Goal: Task Accomplishment & Management: Use online tool/utility

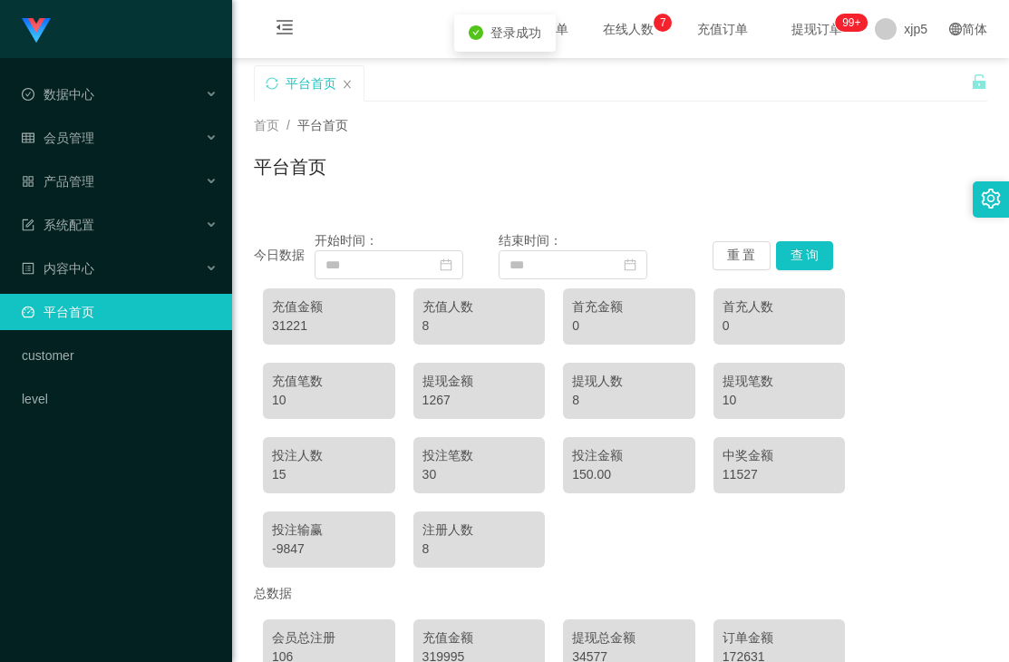
click at [480, 31] on icon "icon: check-circle" at bounding box center [476, 32] width 15 height 15
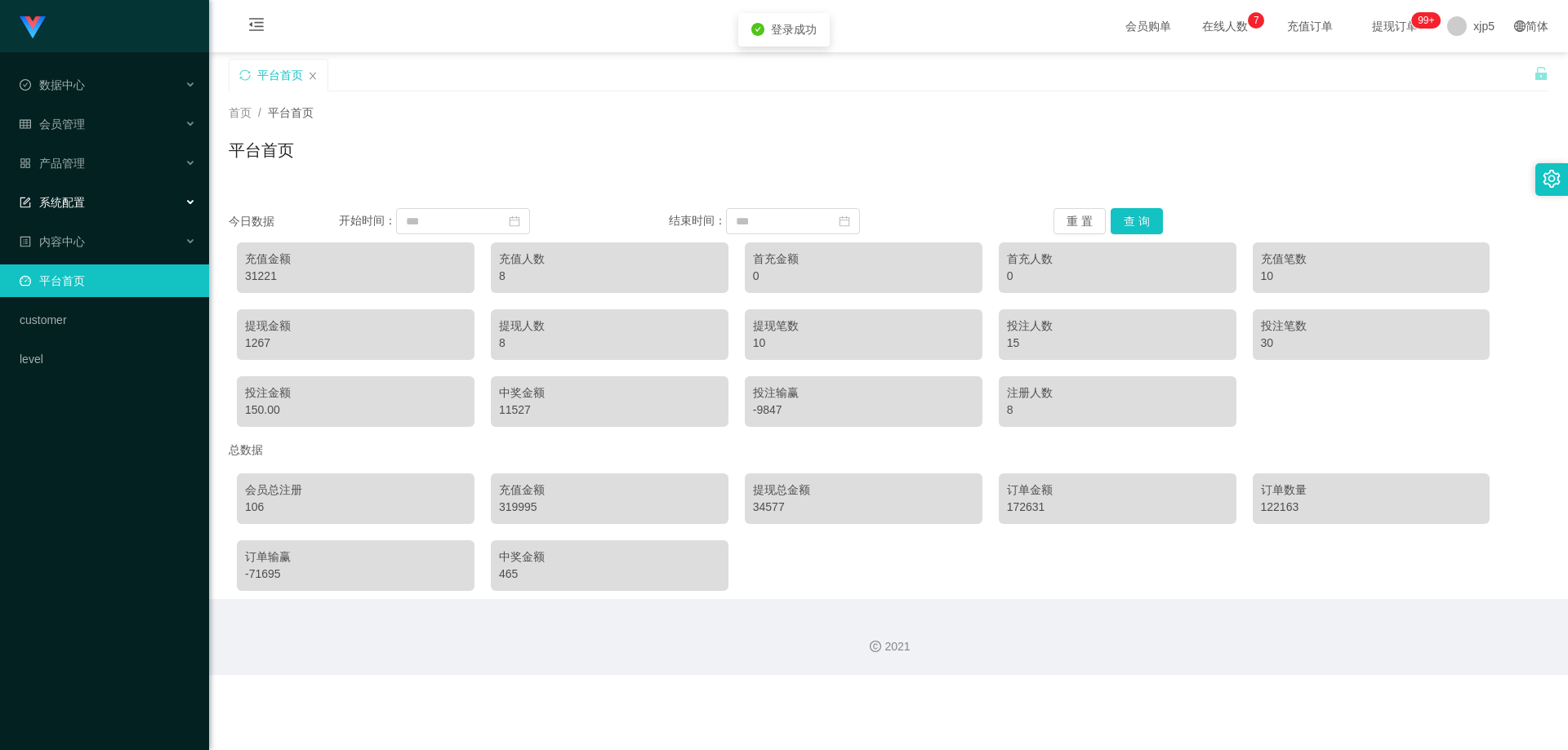
click at [148, 199] on div "系统配置" at bounding box center [104, 203] width 209 height 32
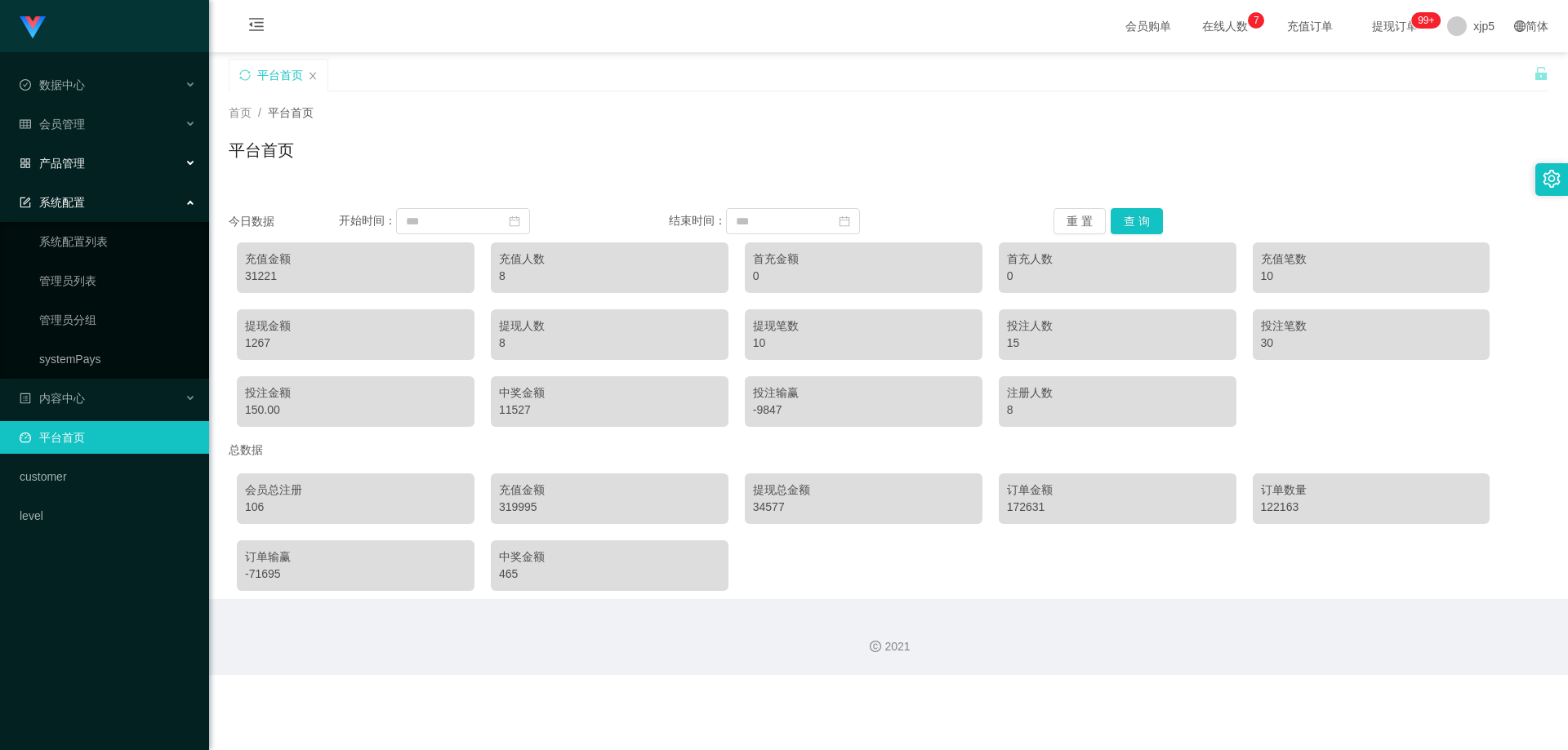
click at [111, 177] on div "产品管理" at bounding box center [104, 163] width 209 height 32
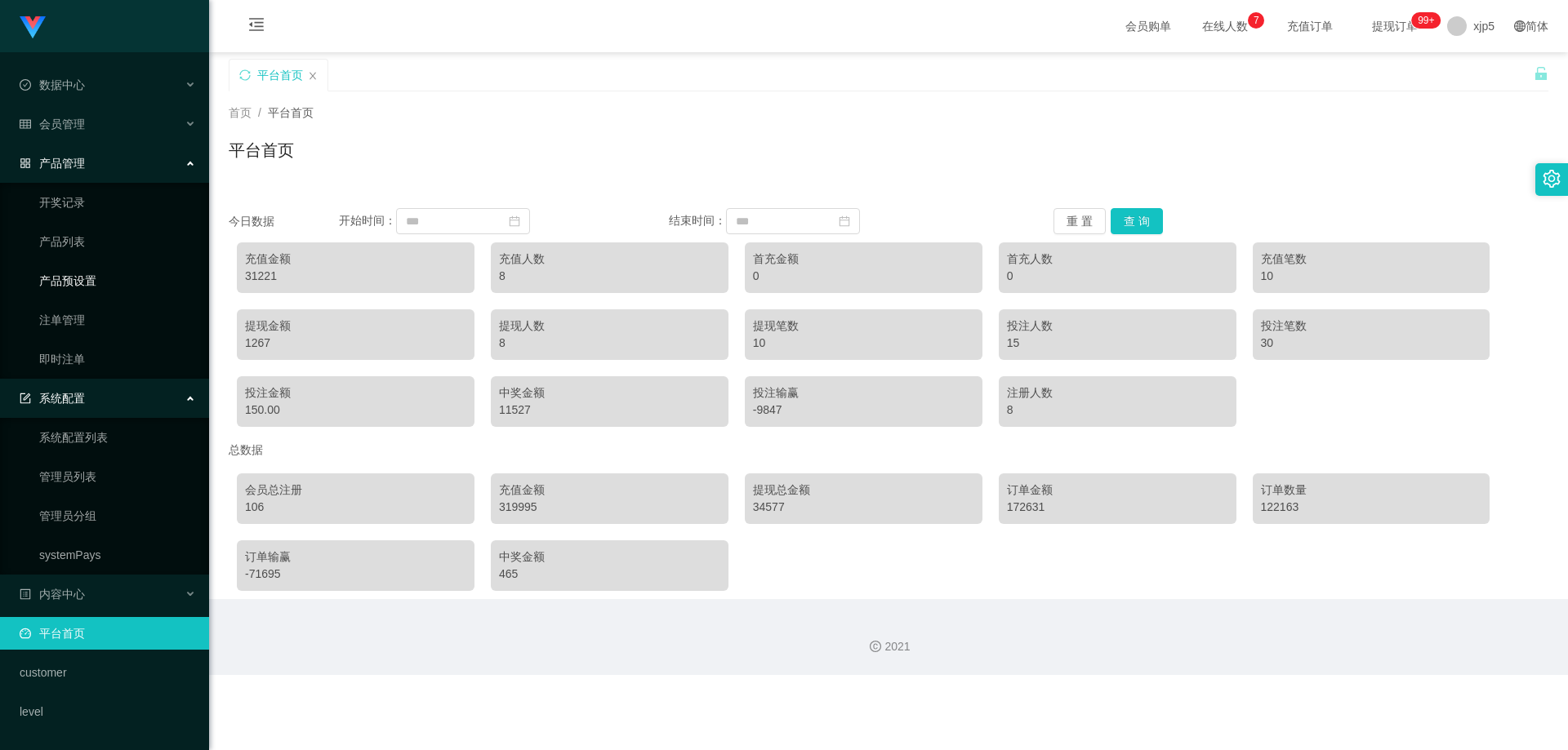
click at [95, 269] on link "产品预设置" at bounding box center [118, 281] width 157 height 32
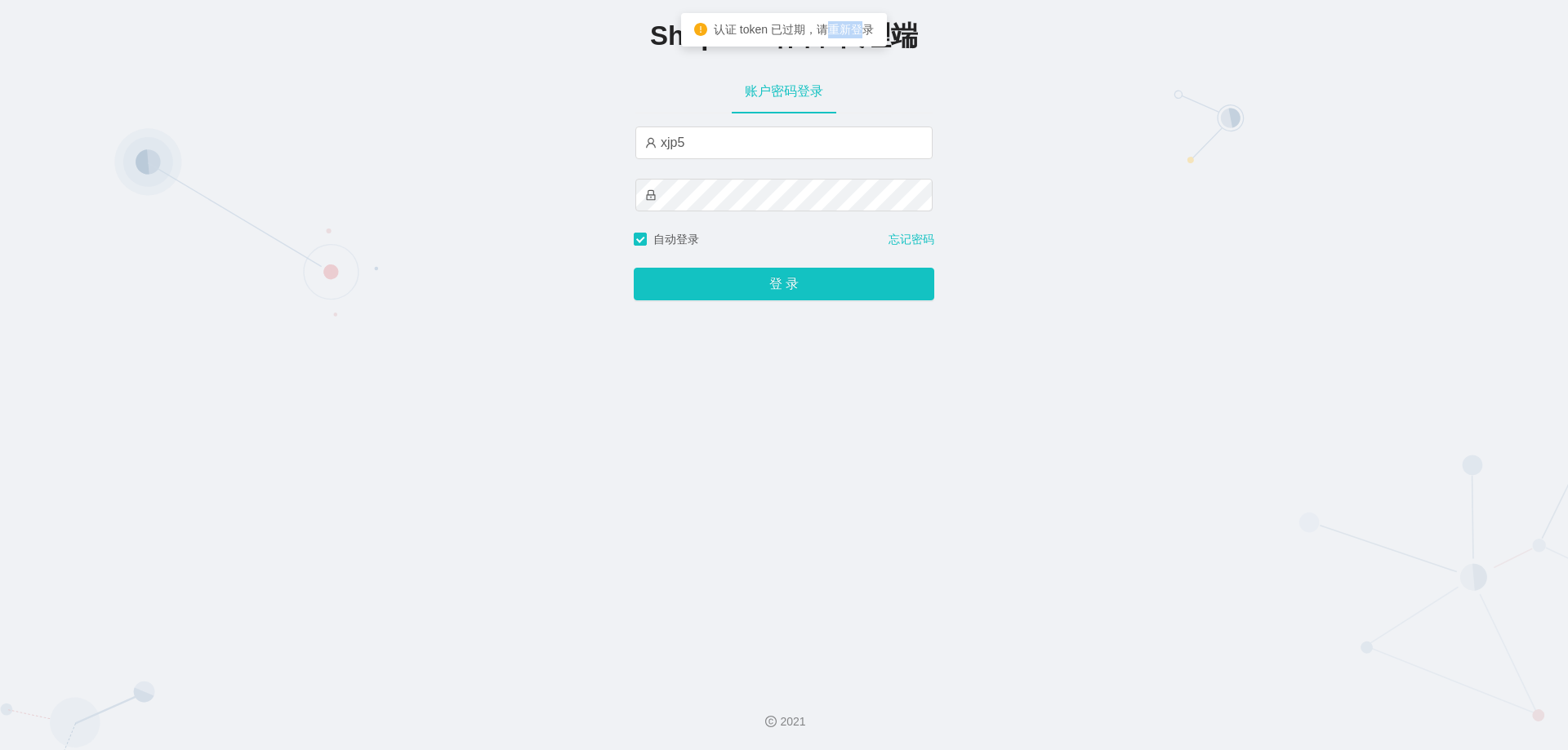
drag, startPoint x: 826, startPoint y: 26, endPoint x: 868, endPoint y: 30, distance: 42.2
click at [868, 30] on span "认证 token 已过期，请重新登录" at bounding box center [794, 29] width 160 height 14
click at [854, 28] on span "认证 token 已过期，请重新登录" at bounding box center [794, 29] width 160 height 14
click at [799, 29] on span "认证 token 已过期，请重新登录" at bounding box center [794, 29] width 160 height 14
click at [775, 29] on span "认证 token 已过期，请重新登录" at bounding box center [794, 29] width 160 height 14
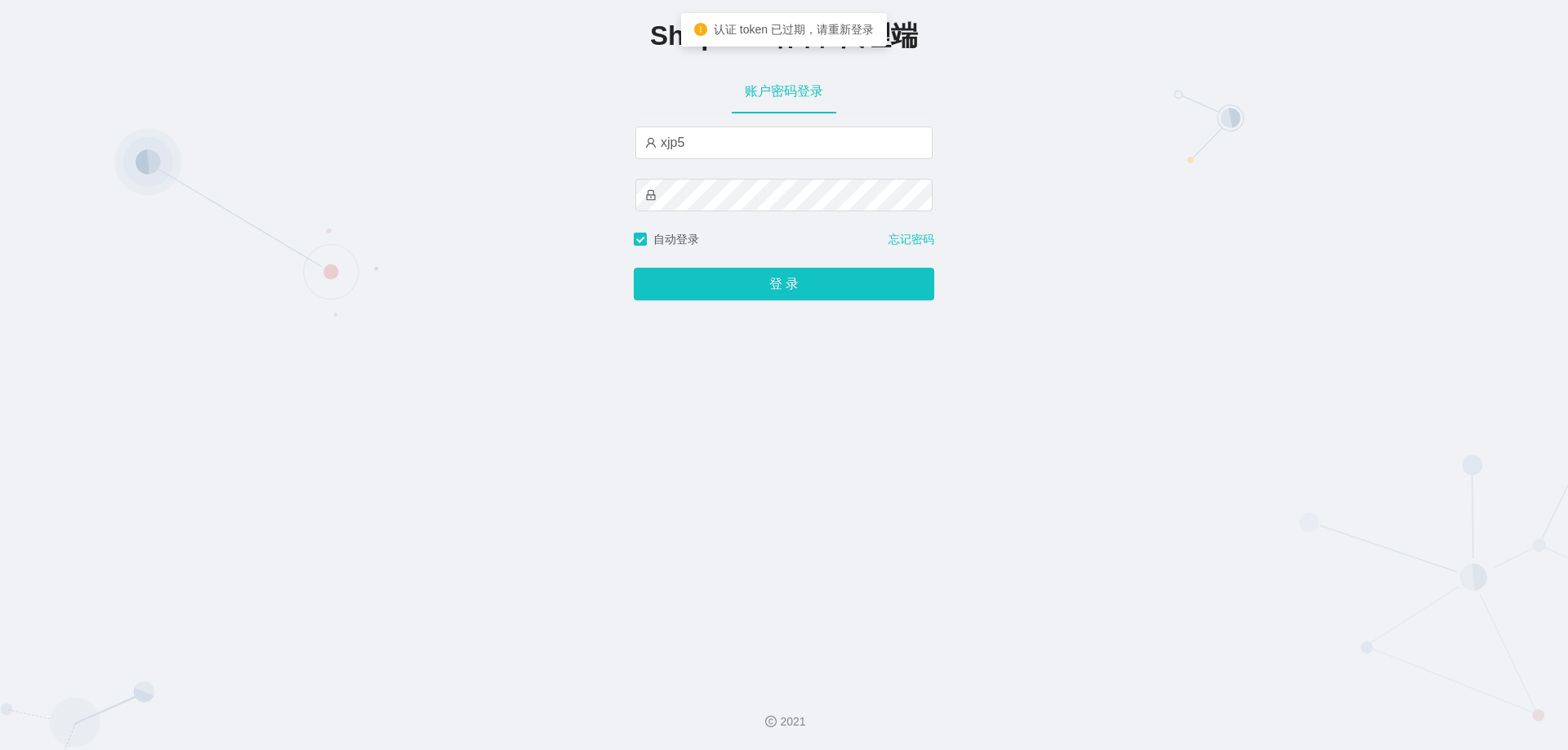
click at [757, 31] on span "认证 token 已过期，请重新登录" at bounding box center [794, 29] width 160 height 14
click at [857, 70] on div "账户密码登录" at bounding box center [784, 91] width 297 height 46
type input "xjp5"
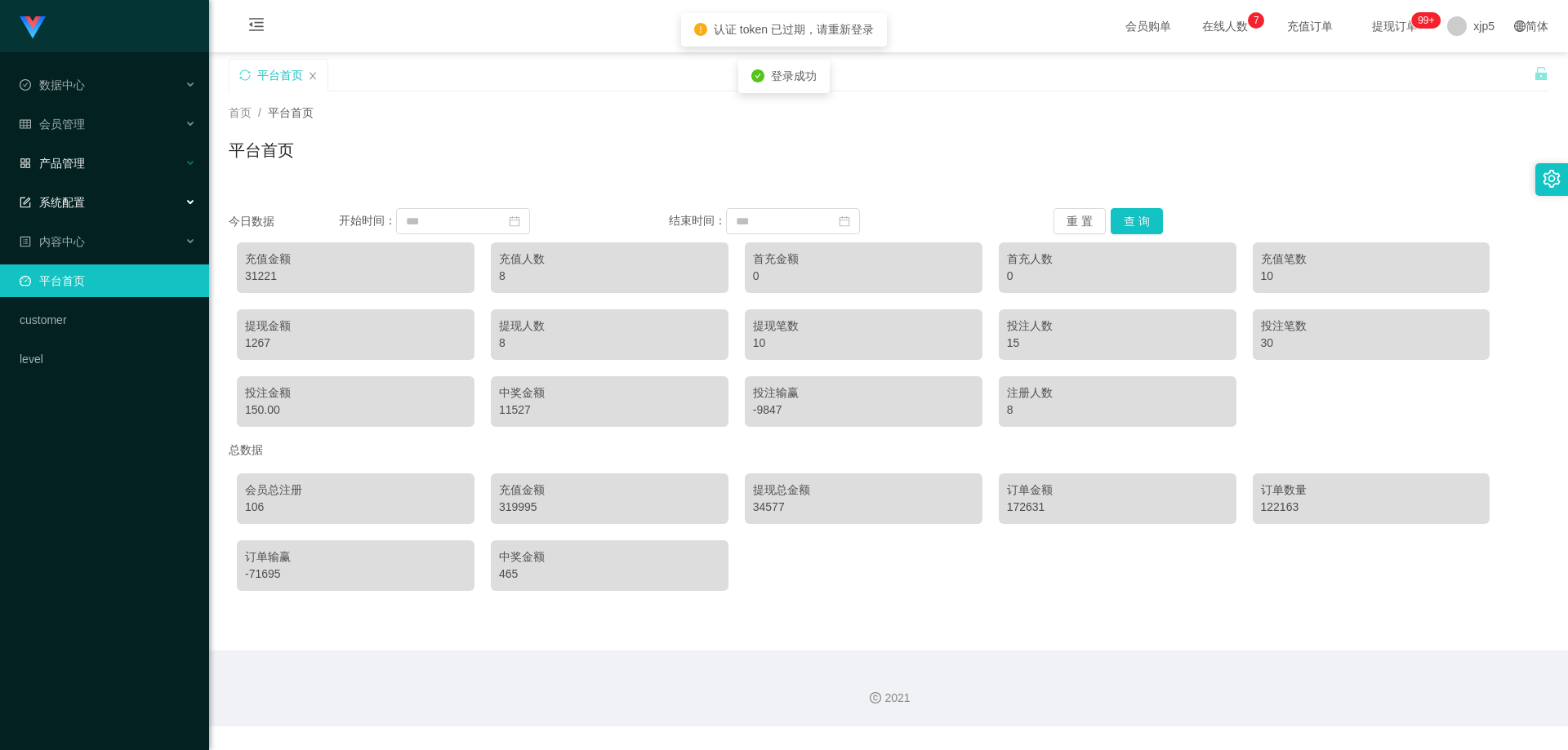
click at [85, 165] on div "产品管理" at bounding box center [104, 163] width 209 height 32
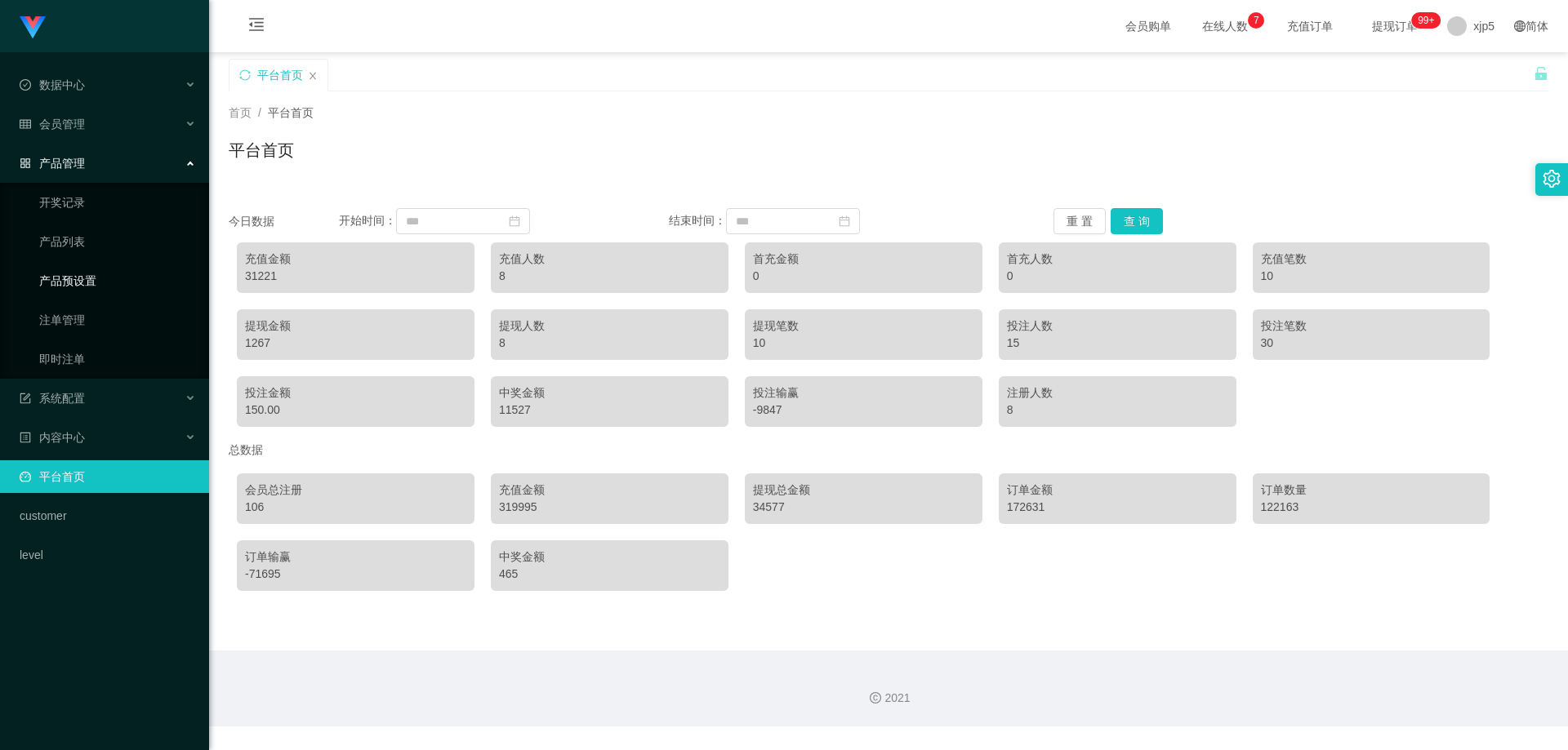
click at [104, 278] on link "产品预设置" at bounding box center [118, 281] width 157 height 32
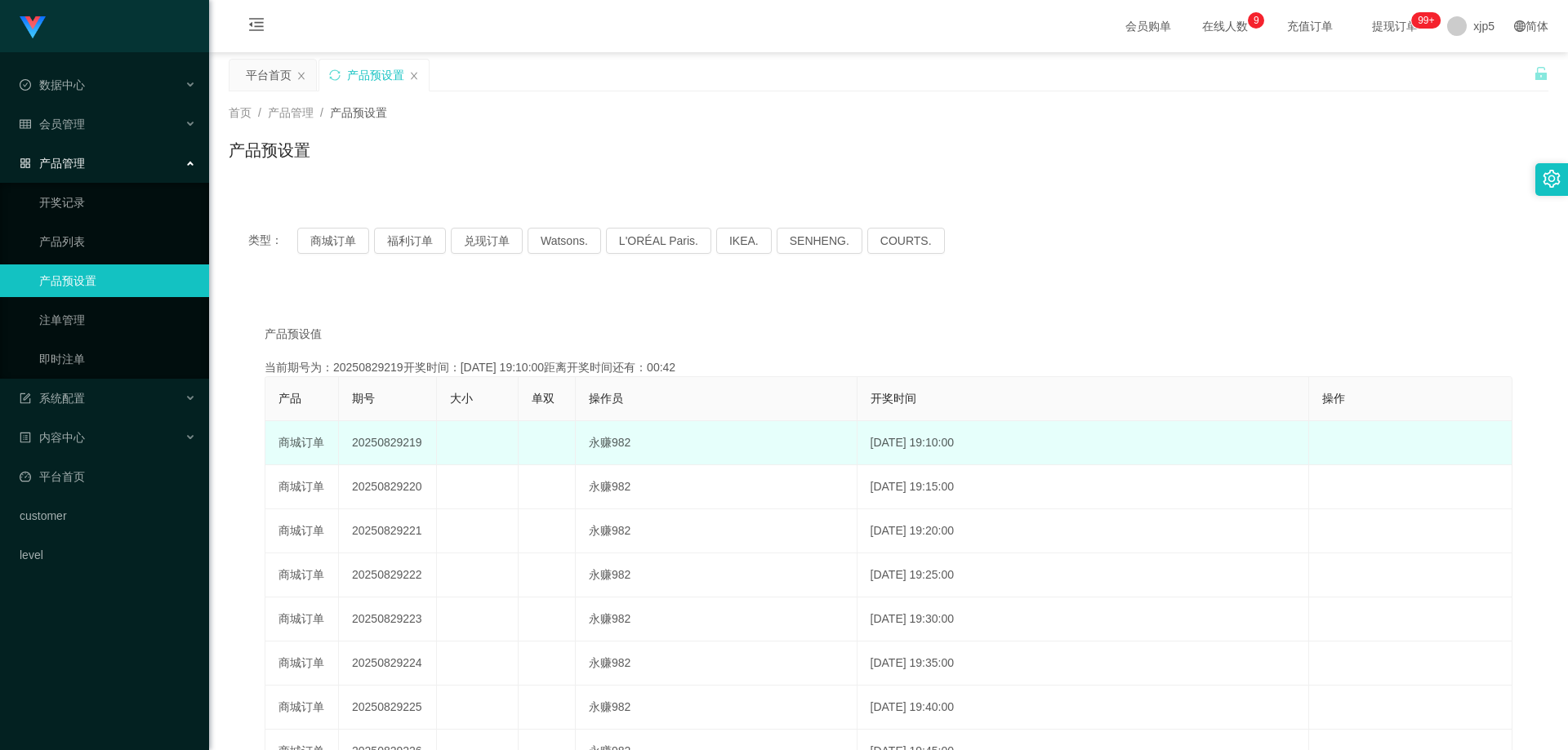
click at [510, 441] on td at bounding box center [477, 443] width 82 height 44
